Goal: Task Accomplishment & Management: Manage account settings

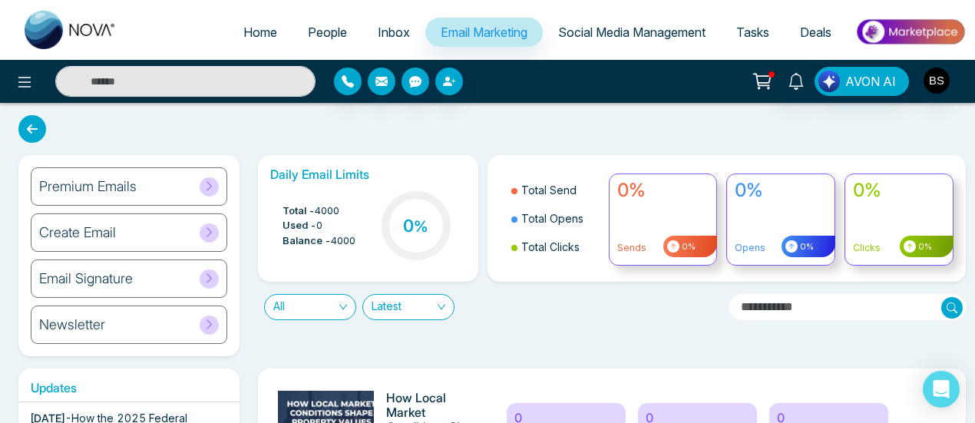
click at [906, 27] on img at bounding box center [910, 32] width 111 height 35
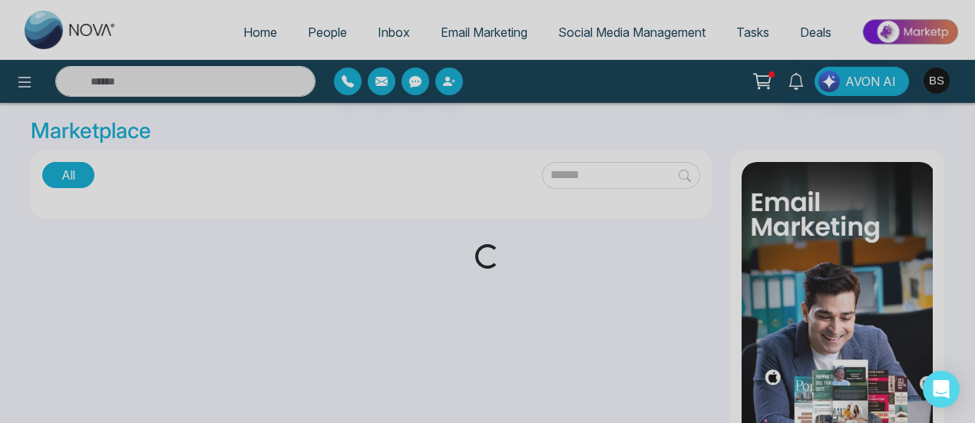
click at [938, 78] on div "Loading..." at bounding box center [487, 211] width 975 height 423
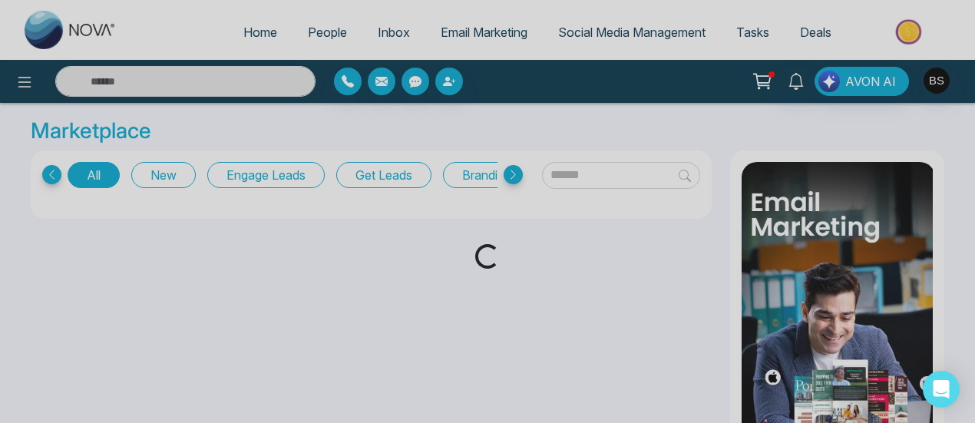
click at [938, 78] on div "Loading..." at bounding box center [487, 211] width 975 height 423
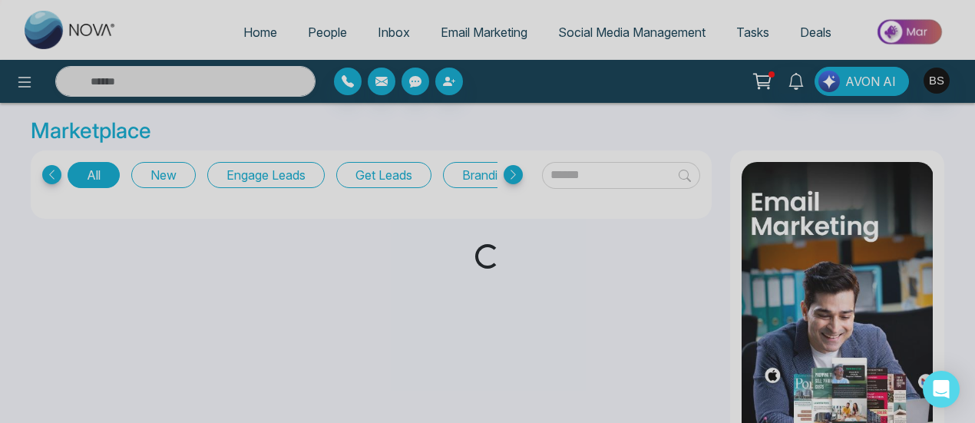
click at [938, 78] on div "Loading..." at bounding box center [487, 211] width 975 height 423
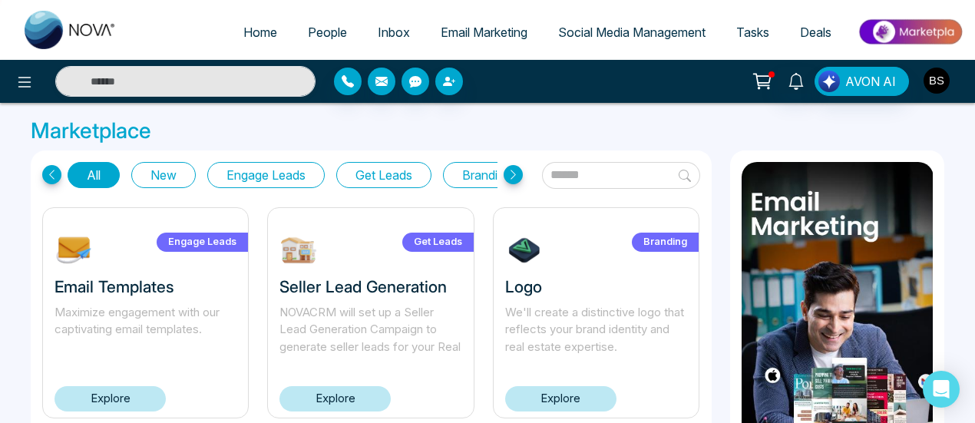
click at [944, 88] on img "button" at bounding box center [937, 81] width 26 height 26
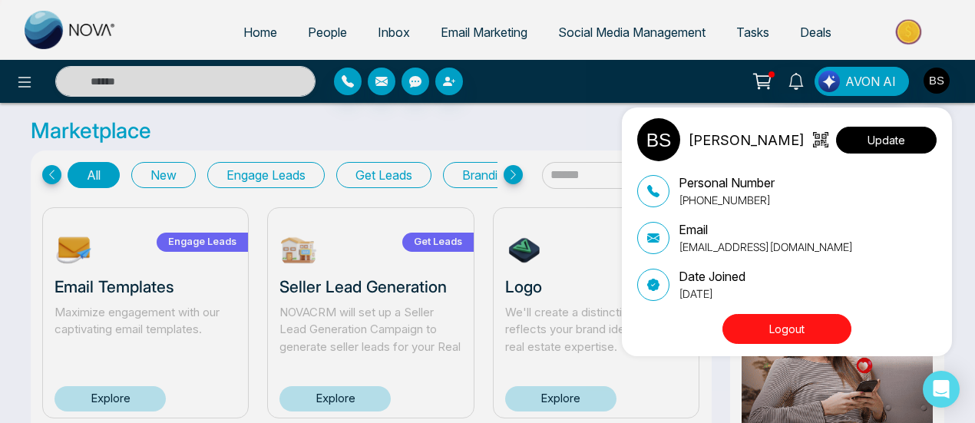
click at [856, 147] on button "Update" at bounding box center [886, 140] width 101 height 27
select select
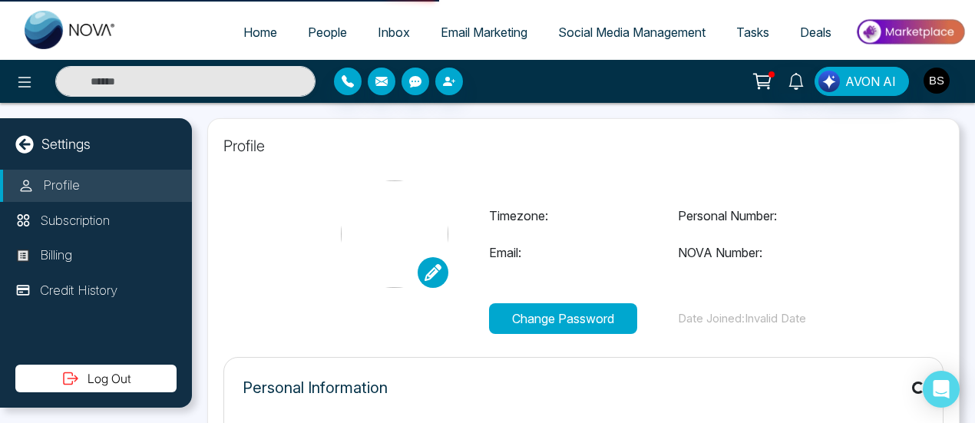
type input "**********"
select select "***"
type input "**********"
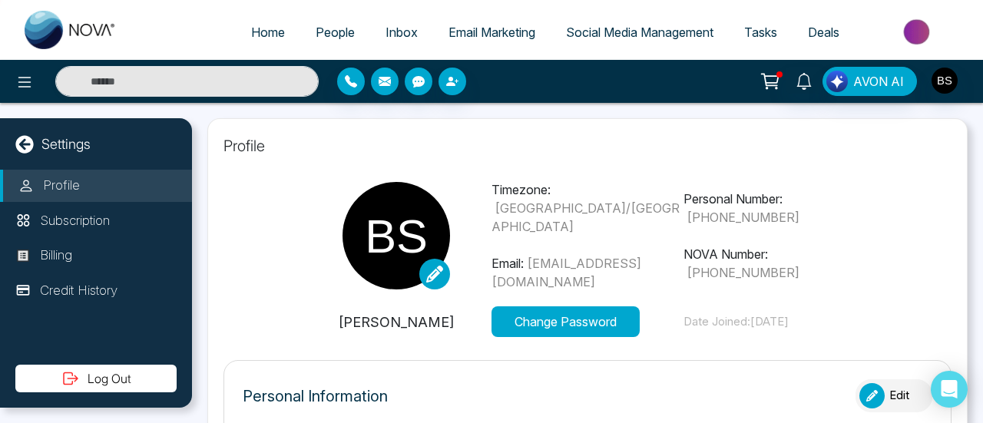
type input "***"
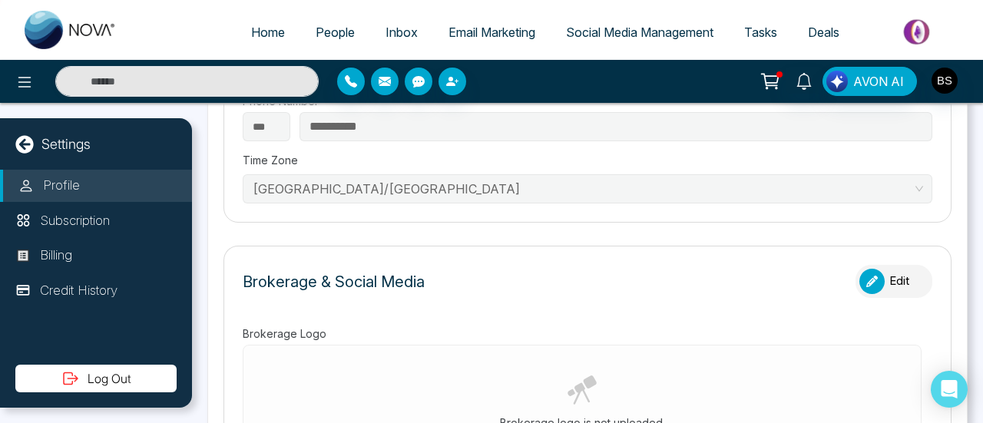
scroll to position [154, 0]
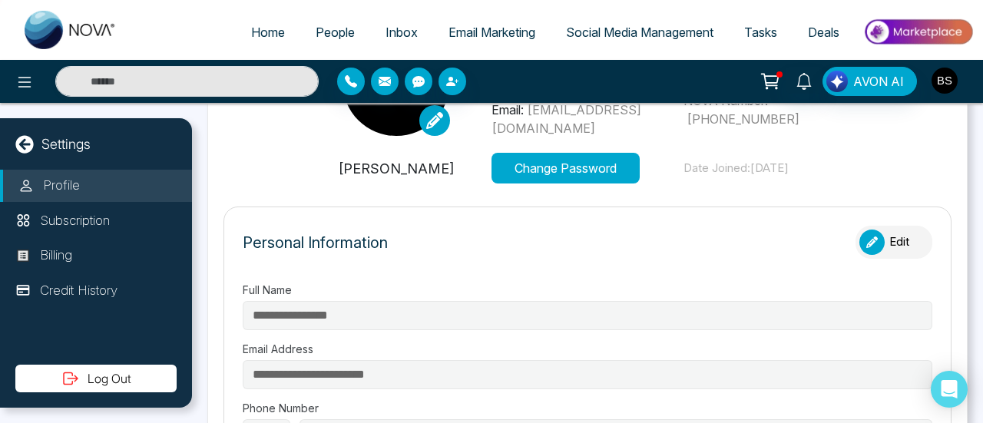
click at [951, 76] on img "button" at bounding box center [945, 81] width 26 height 26
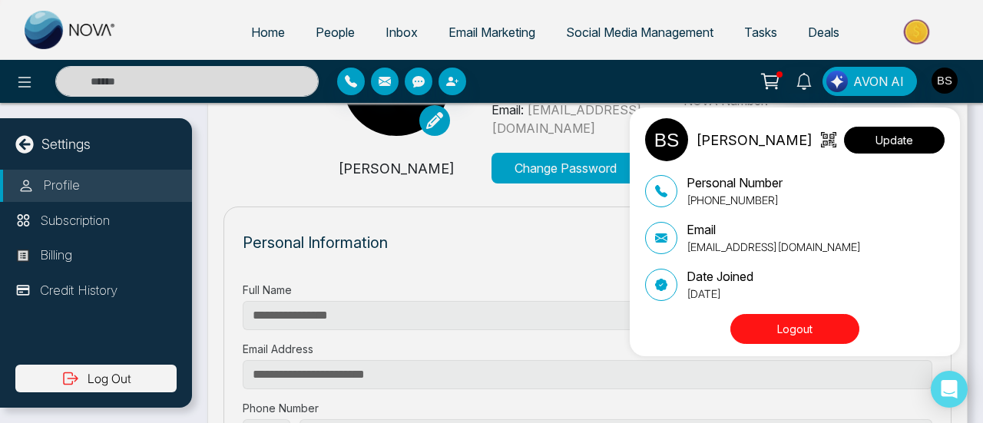
click at [893, 130] on button "Update" at bounding box center [894, 140] width 101 height 27
click at [865, 142] on button "Update" at bounding box center [894, 140] width 101 height 27
click at [854, 146] on button "Update" at bounding box center [894, 140] width 101 height 27
click at [415, 190] on div "[PERSON_NAME] Update Personal Number [PHONE_NUMBER] Email [EMAIL_ADDRESS][DOMAI…" at bounding box center [491, 211] width 983 height 423
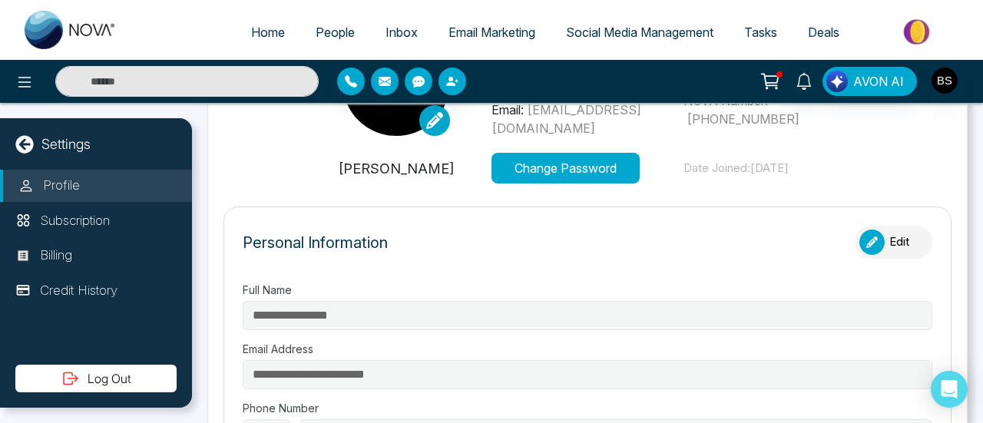
click at [866, 237] on icon "button" at bounding box center [872, 243] width 12 height 12
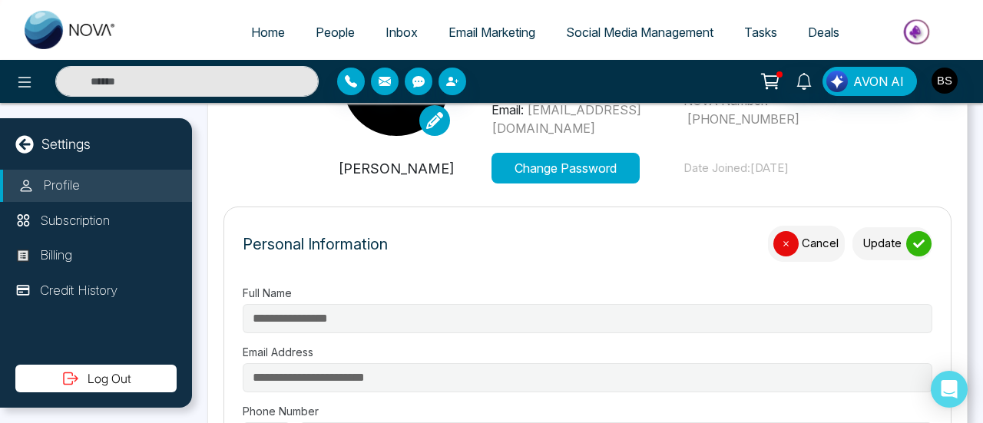
click at [783, 241] on icon "button" at bounding box center [786, 244] width 12 height 12
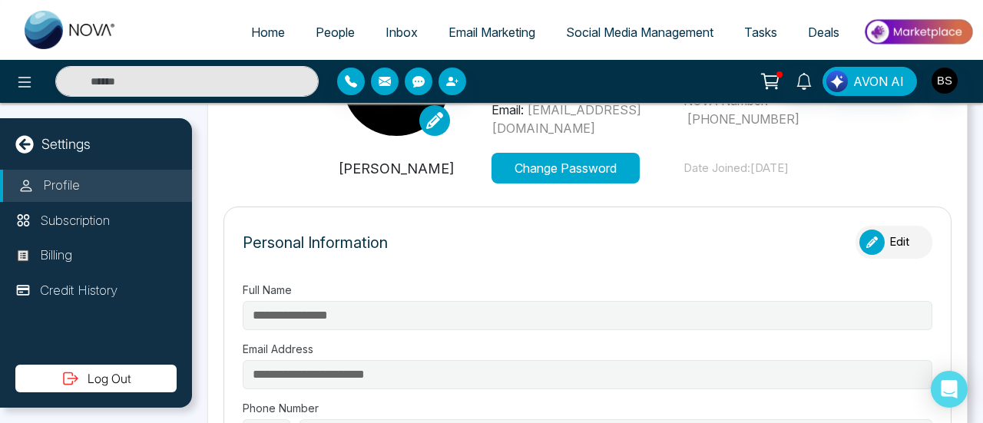
click at [870, 250] on button "Edit" at bounding box center [894, 242] width 77 height 33
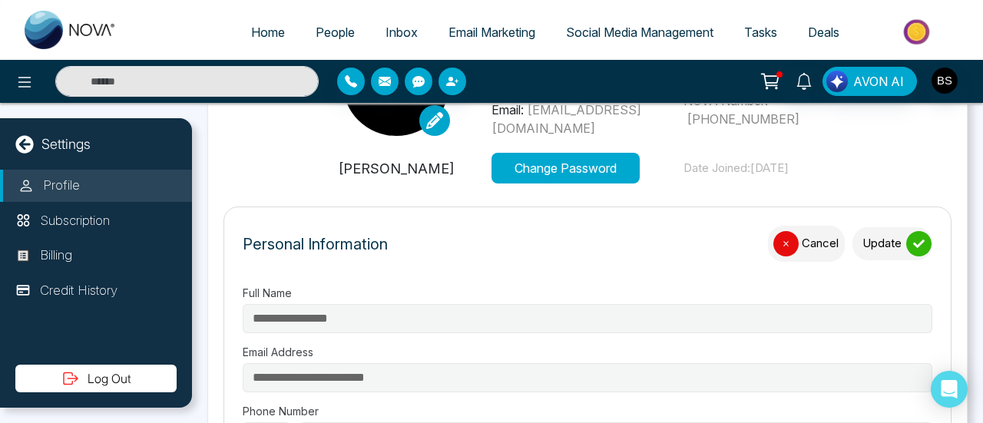
click at [793, 240] on button "Cancel" at bounding box center [806, 244] width 77 height 36
